Goal: Information Seeking & Learning: Find specific fact

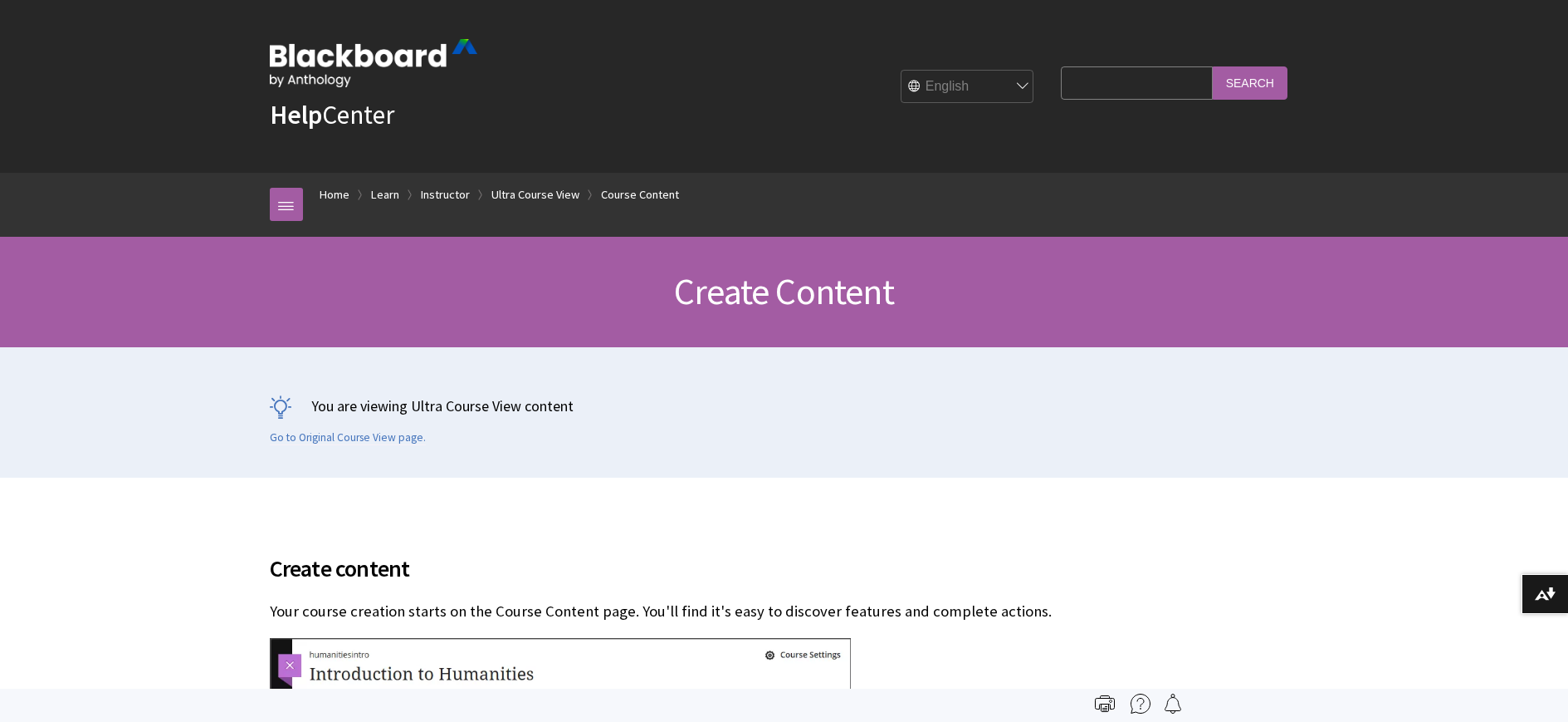
scroll to position [2492, 0]
click at [1134, 99] on input "Search Query" at bounding box center [1136, 82] width 151 height 32
type input "ONLINE EXAMS SET OPEN WINDOW"
click at [1213, 67] on input "Search" at bounding box center [1250, 82] width 74 height 32
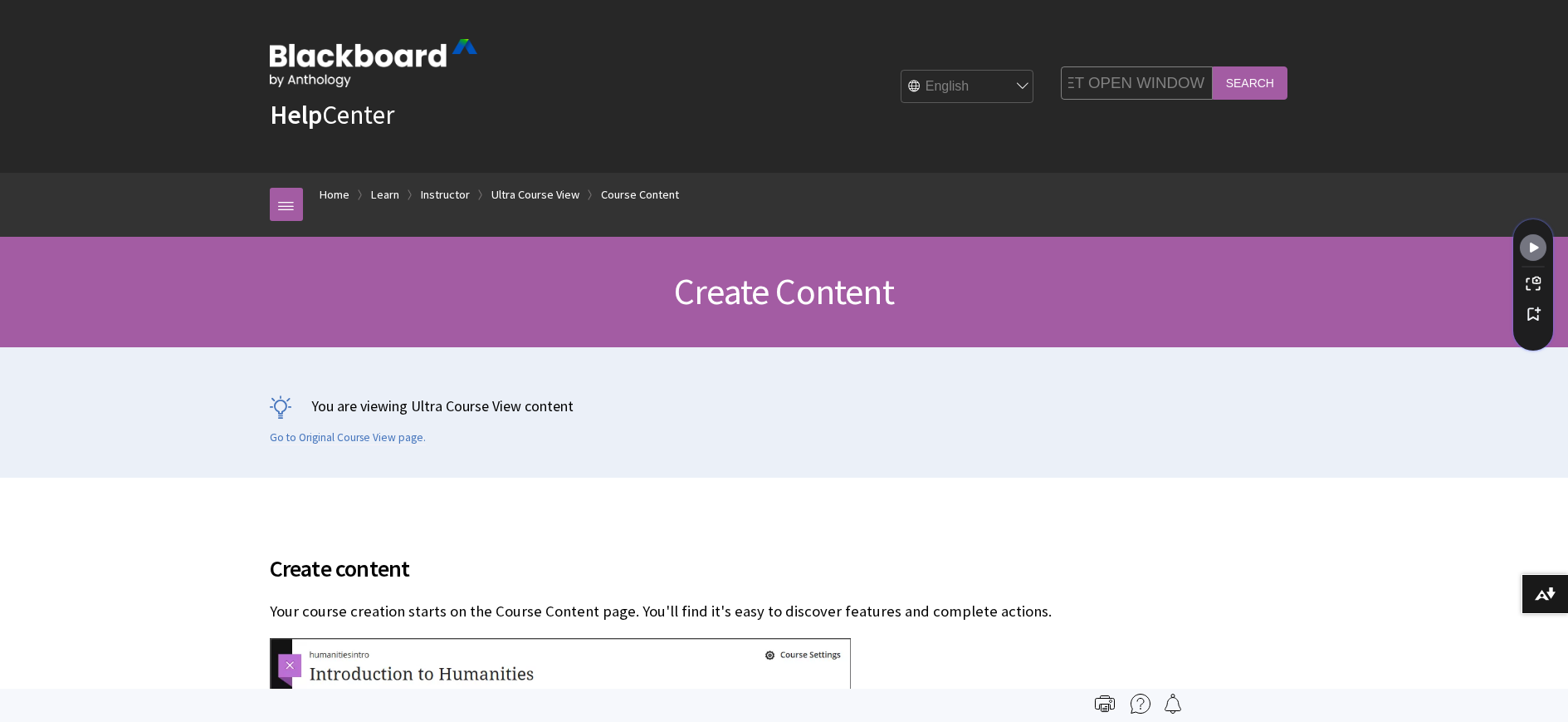
scroll to position [0, 0]
click at [1275, 99] on input "Search" at bounding box center [1250, 82] width 74 height 32
click at [1239, 99] on input "Search" at bounding box center [1250, 82] width 74 height 32
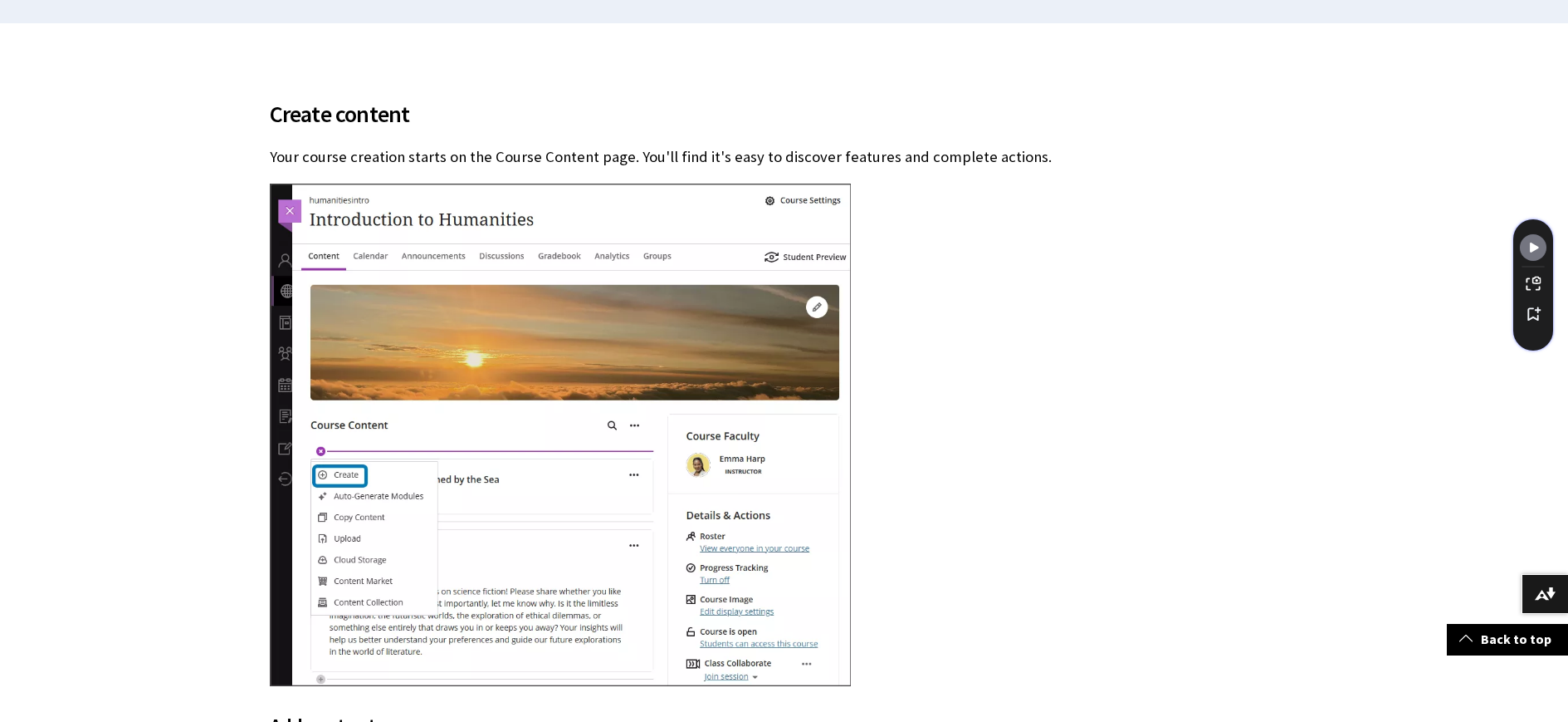
scroll to position [455, 0]
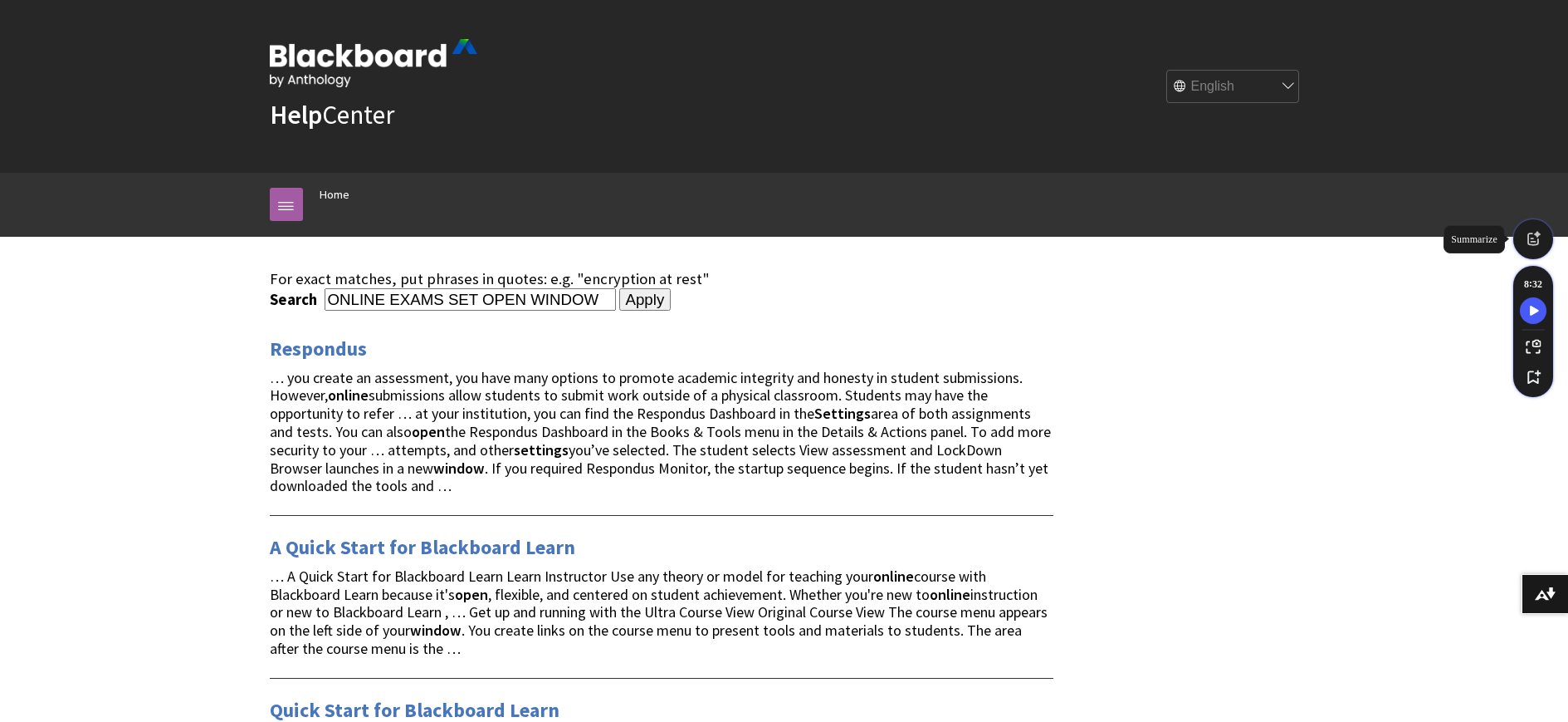
click at [1538, 238] on icon "Speechify Listening Bar Summarize Sidepanel" at bounding box center [1533, 239] width 11 height 13
